Goal: Check status: Check status

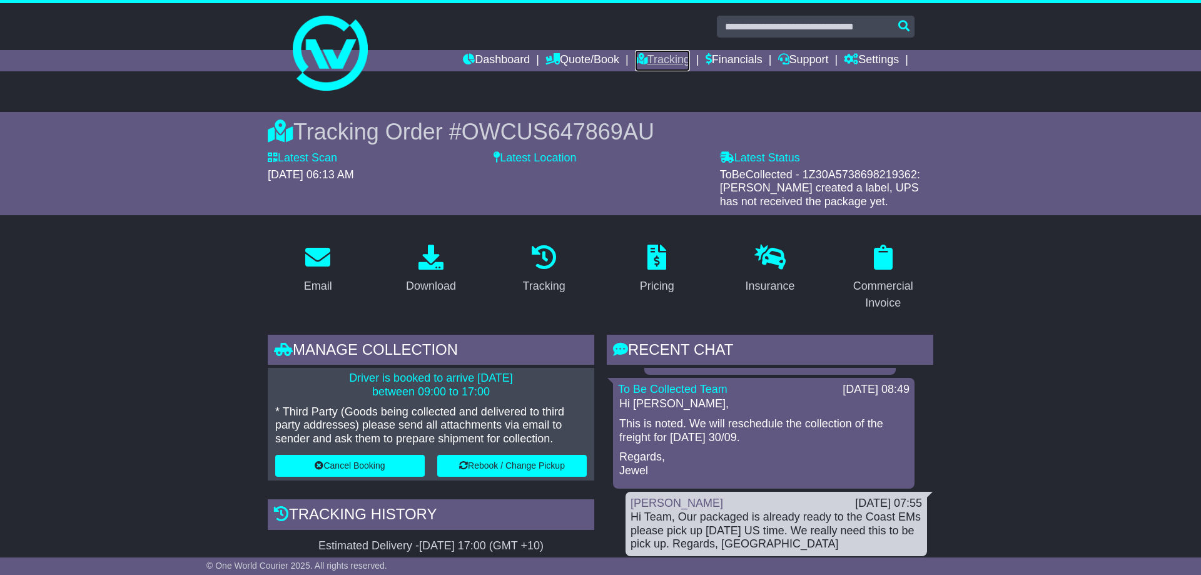
click at [655, 56] on link "Tracking" at bounding box center [662, 60] width 55 height 21
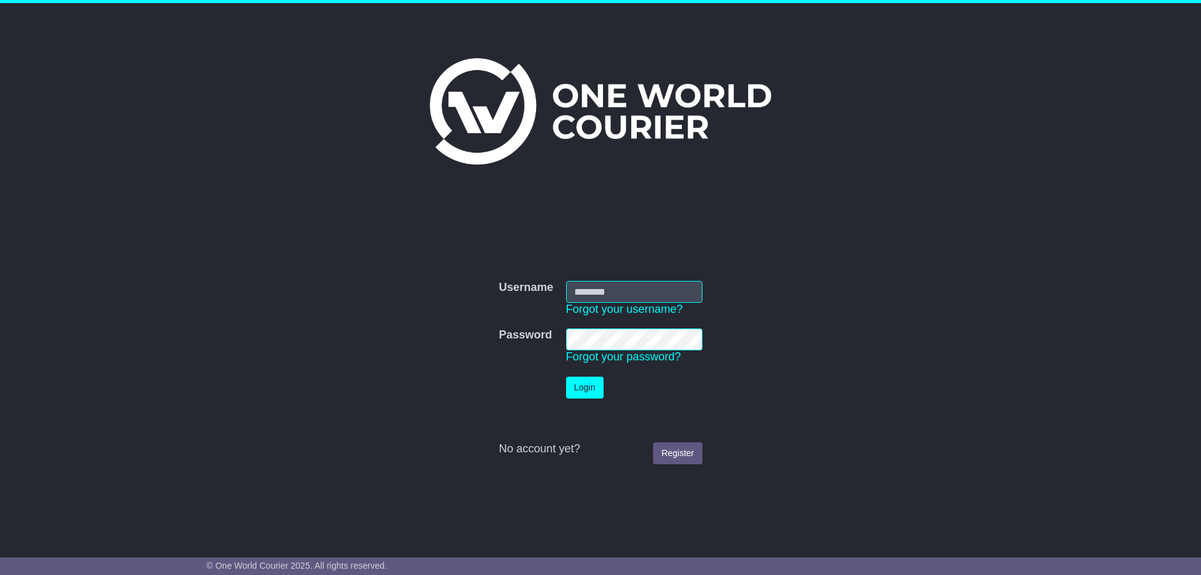
click at [893, 290] on form "Username Username Forgot your username? Password Password Forgot your password?…" at bounding box center [601, 373] width 628 height 196
drag, startPoint x: 589, startPoint y: 389, endPoint x: 646, endPoint y: 389, distance: 57.6
click at [589, 389] on button "Login" at bounding box center [585, 388] width 38 height 22
click at [633, 291] on input "Username" at bounding box center [634, 292] width 136 height 22
click at [965, 158] on div "Username Username Forgot your username? Password Password Forgot your password?…" at bounding box center [600, 270] width 1201 height 534
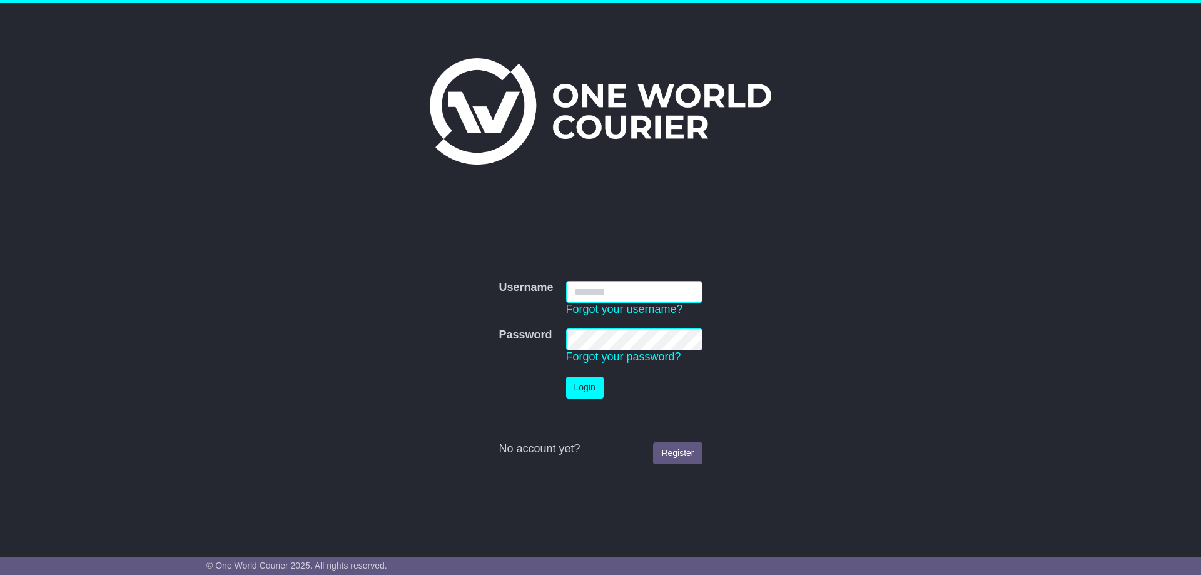
click at [590, 288] on input "Username" at bounding box center [634, 292] width 136 height 22
type input "**********"
click at [838, 193] on div at bounding box center [600, 102] width 641 height 186
click at [600, 394] on button "Login" at bounding box center [585, 388] width 38 height 22
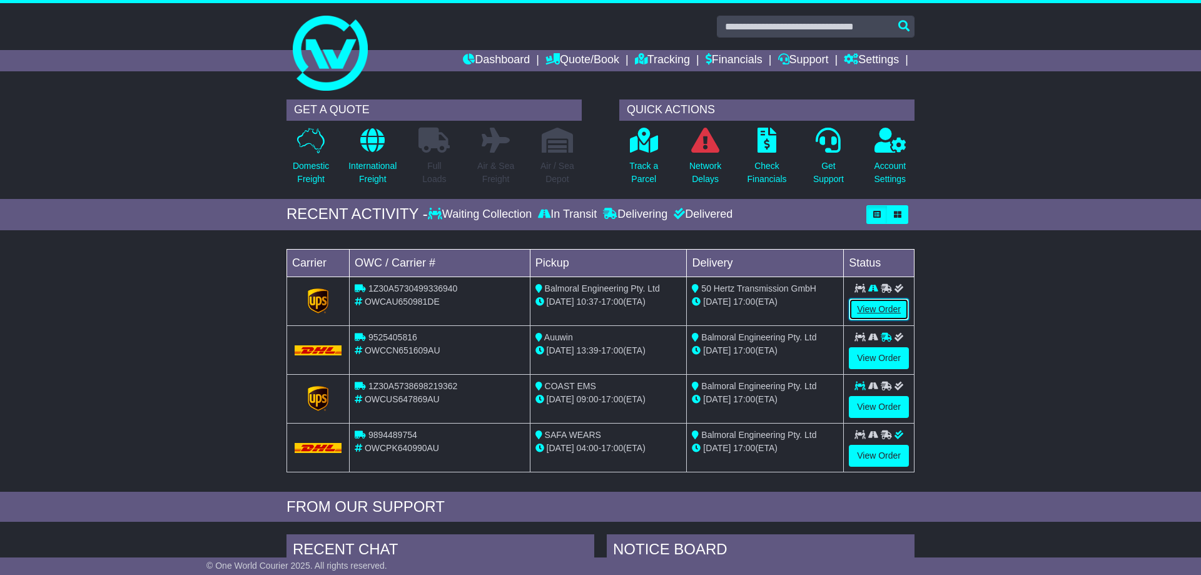
click at [884, 309] on link "View Order" at bounding box center [879, 309] width 60 height 22
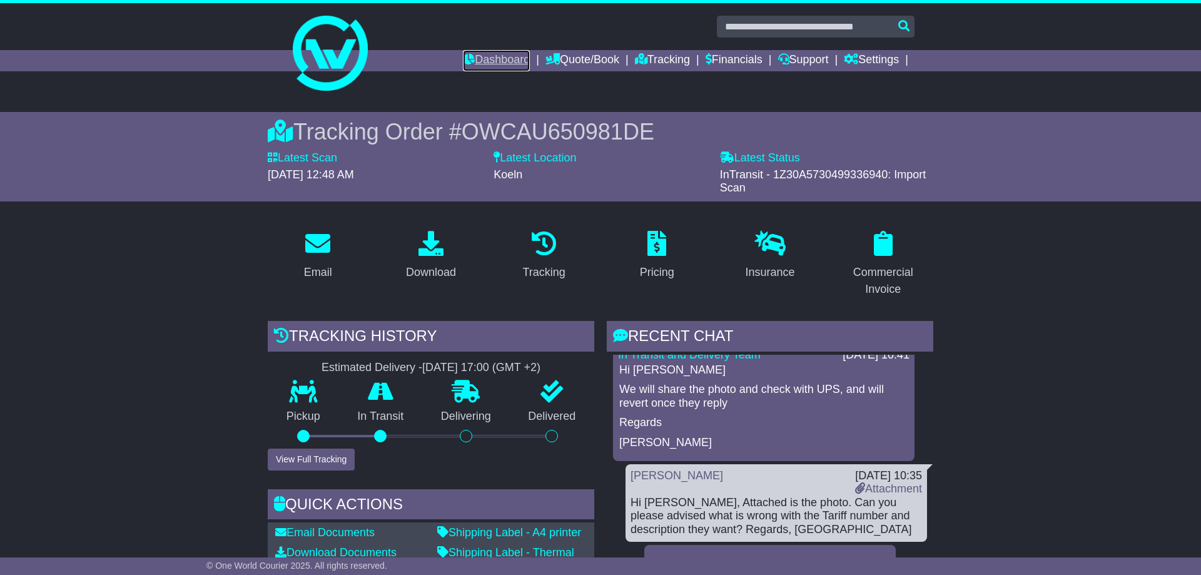
click at [487, 64] on link "Dashboard" at bounding box center [496, 60] width 67 height 21
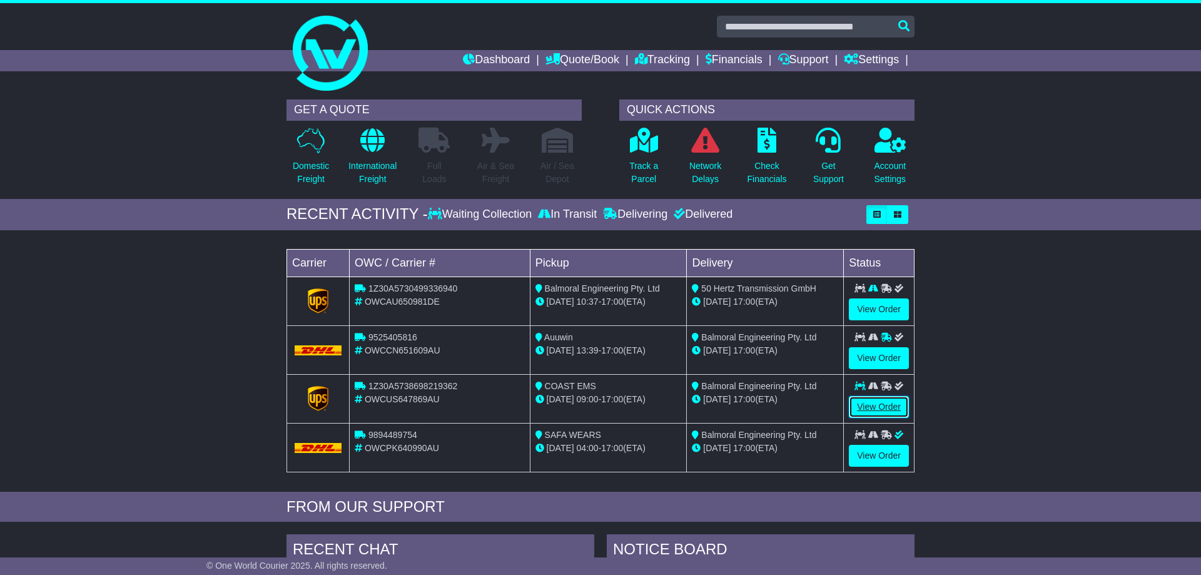
click at [871, 404] on link "View Order" at bounding box center [879, 407] width 60 height 22
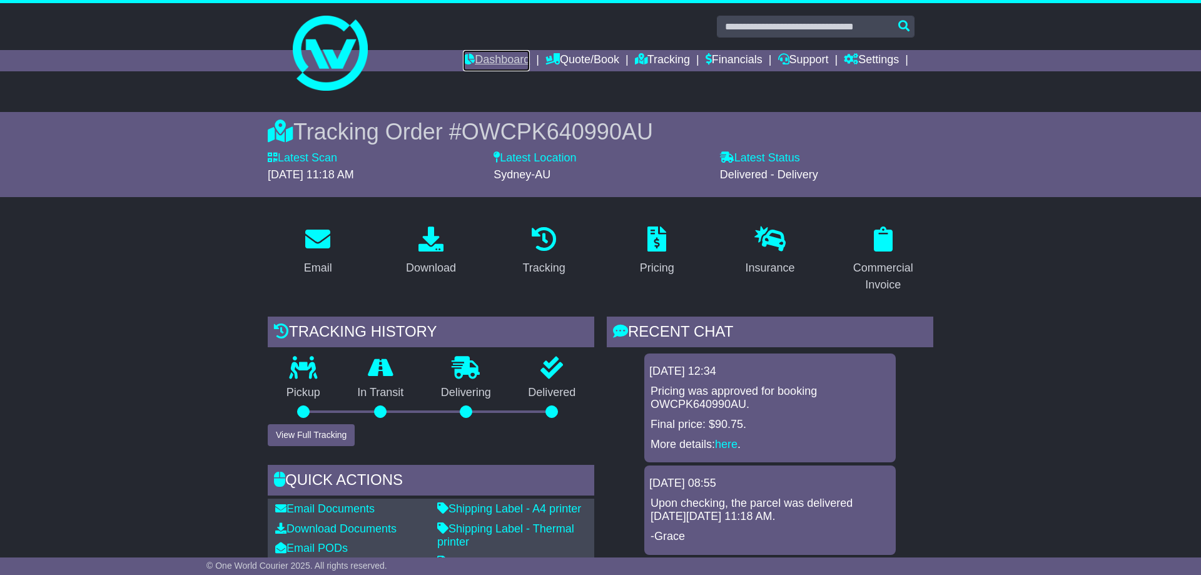
click at [477, 62] on link "Dashboard" at bounding box center [496, 60] width 67 height 21
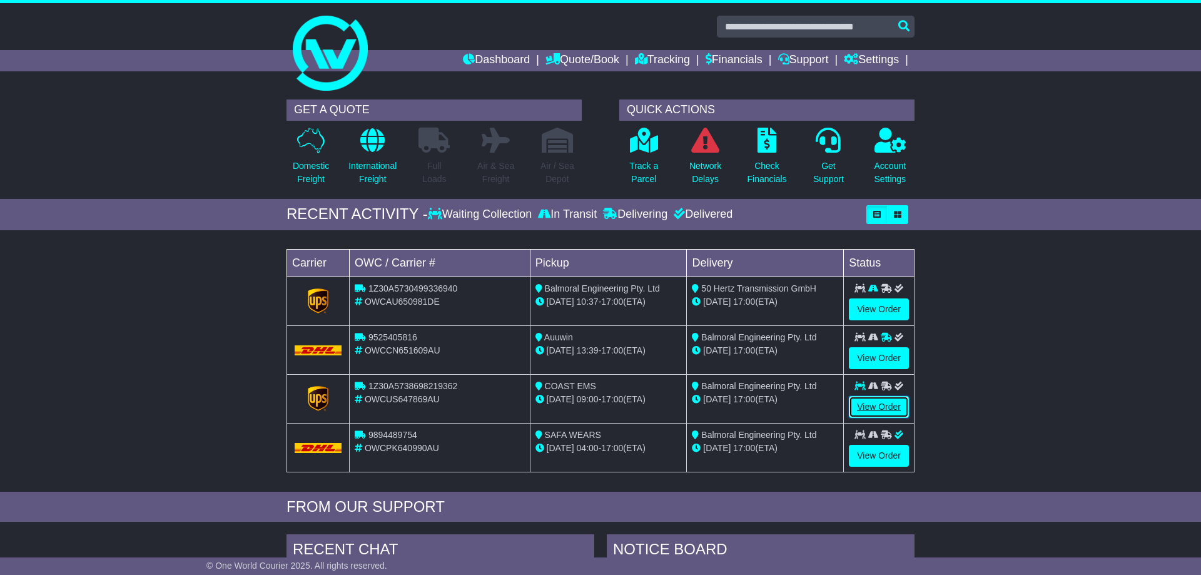
click at [887, 407] on link "View Order" at bounding box center [879, 407] width 60 height 22
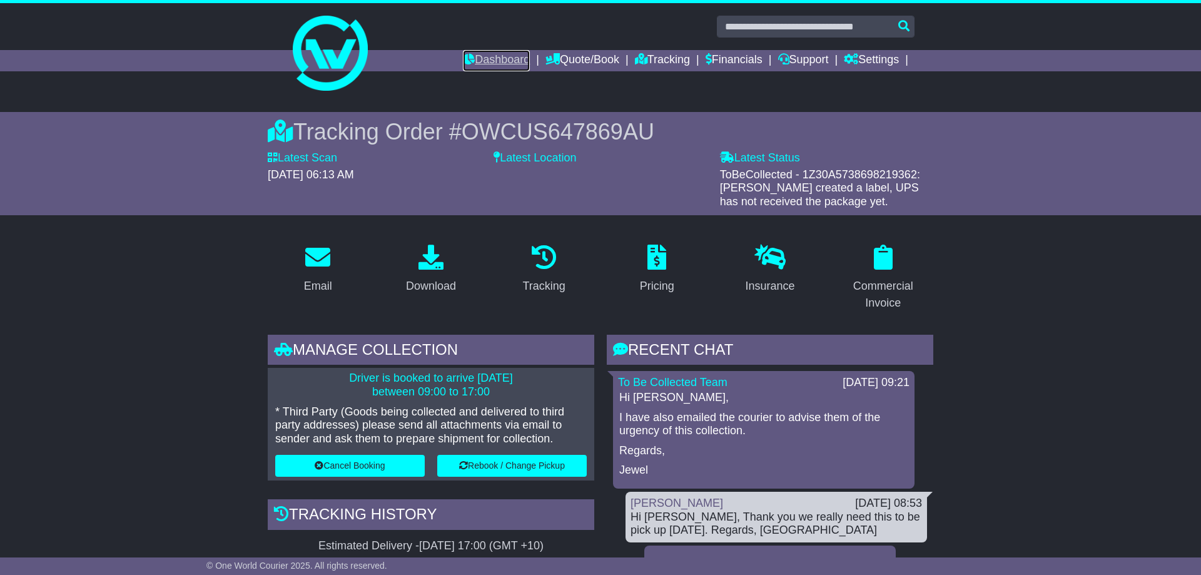
click at [491, 61] on link "Dashboard" at bounding box center [496, 60] width 67 height 21
